Goal: Task Accomplishment & Management: Use online tool/utility

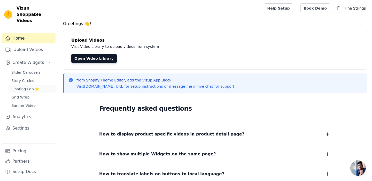
click at [20, 86] on span "Floating-Pop ⭐" at bounding box center [25, 88] width 28 height 5
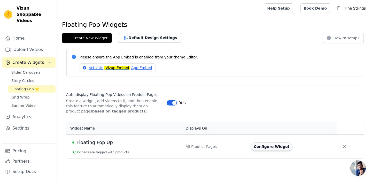
click at [272, 148] on button "Configure Widget" at bounding box center [272, 146] width 42 height 8
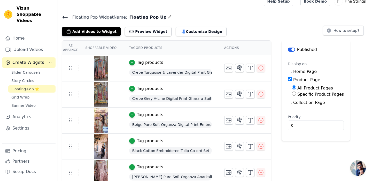
scroll to position [6, 0]
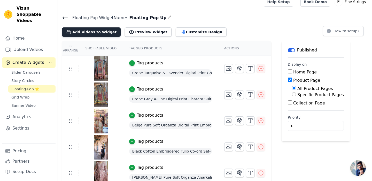
click at [110, 34] on button "Add Videos to Widget" at bounding box center [91, 31] width 59 height 9
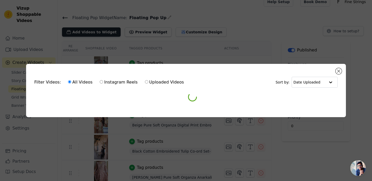
scroll to position [0, 0]
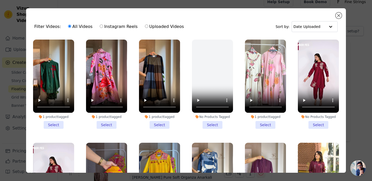
click at [165, 126] on li "1 product tagged Select" at bounding box center [159, 83] width 41 height 89
click at [0, 0] on input "1 product tagged Select" at bounding box center [0, 0] width 0 height 0
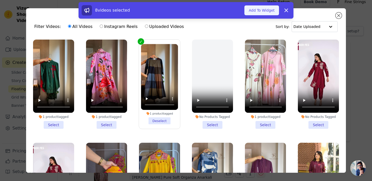
click at [263, 14] on button "Add To Widget" at bounding box center [261, 10] width 35 height 10
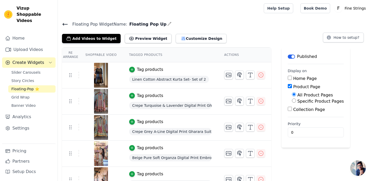
click at [157, 78] on span "Linen Cotton Abstract Kurta Set- Set of 2" at bounding box center [169, 79] width 80 height 7
click at [97, 38] on button "Add Videos to Widget" at bounding box center [91, 38] width 59 height 9
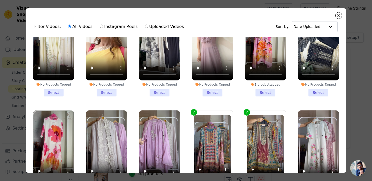
scroll to position [650, 0]
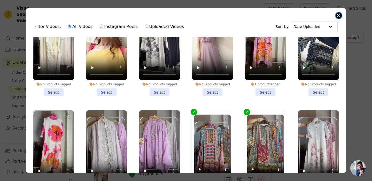
click at [339, 15] on button "Close modal" at bounding box center [338, 15] width 6 height 6
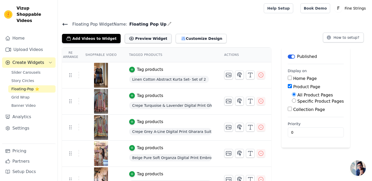
click at [145, 36] on button "Preview Widget" at bounding box center [148, 38] width 46 height 9
click at [21, 86] on span "Floating-Pop ⭐" at bounding box center [25, 88] width 28 height 5
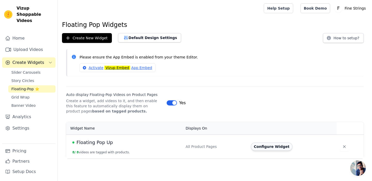
click at [267, 147] on button "Configure Widget" at bounding box center [272, 146] width 42 height 8
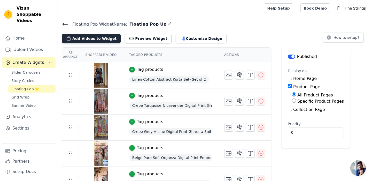
click at [97, 38] on button "Add Videos to Widget" at bounding box center [91, 38] width 59 height 9
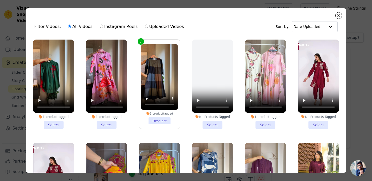
click at [109, 123] on li "1 product tagged Select" at bounding box center [106, 83] width 41 height 89
click at [0, 0] on input "1 product tagged Select" at bounding box center [0, 0] width 0 height 0
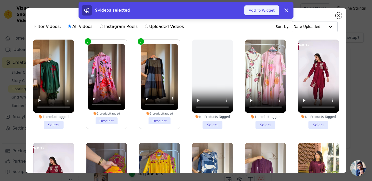
click at [255, 10] on button "Add To Widget" at bounding box center [261, 10] width 35 height 10
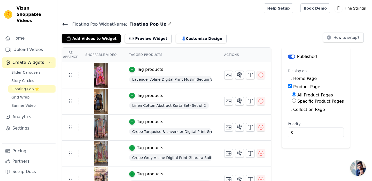
click at [29, 86] on span "Floating-Pop ⭐" at bounding box center [25, 88] width 28 height 5
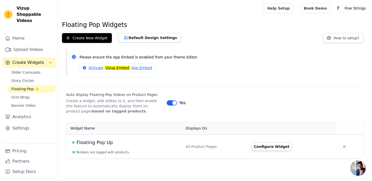
click at [111, 142] on div "Floating Pop Up" at bounding box center [125, 142] width 107 height 7
